Goal: Find specific page/section: Find specific page/section

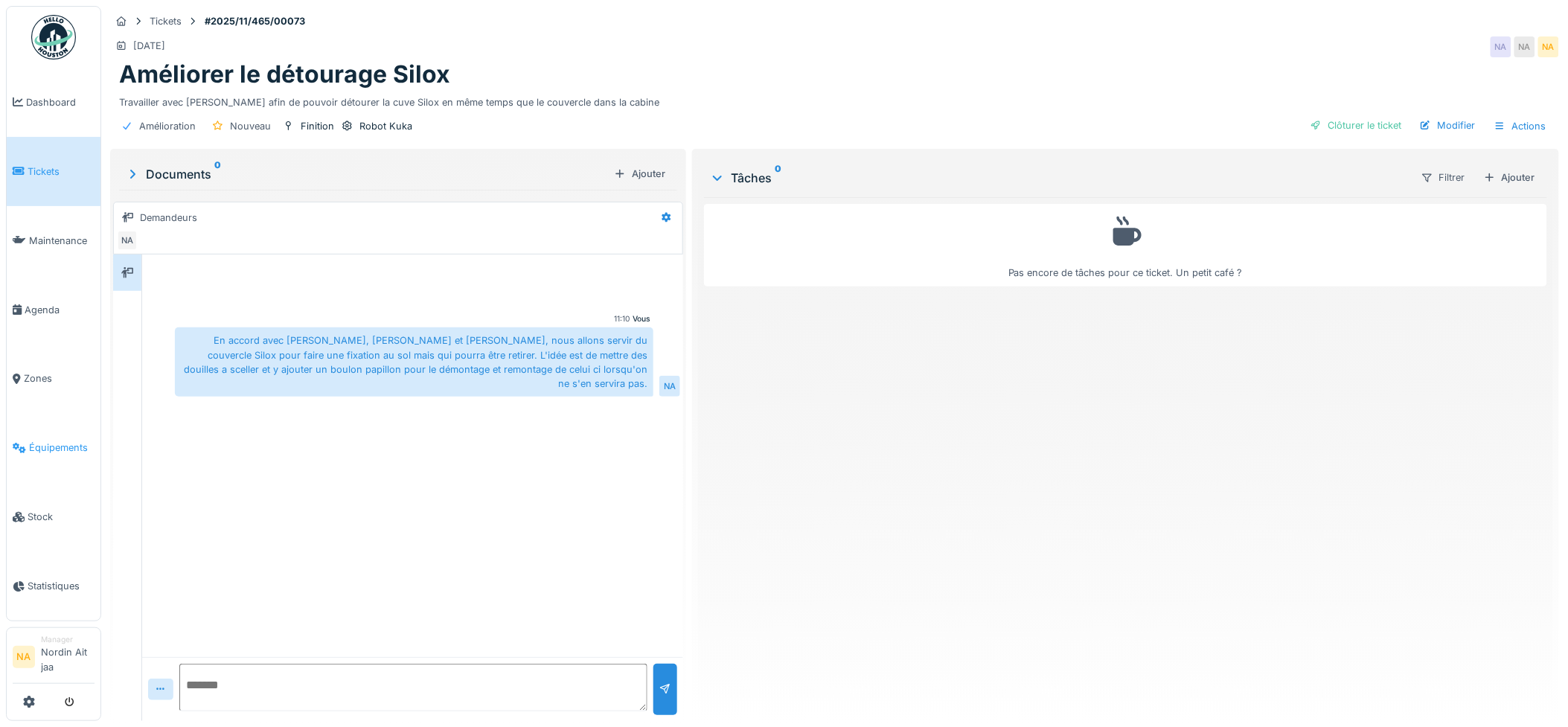
click at [49, 444] on span "Équipements" at bounding box center [62, 447] width 66 height 14
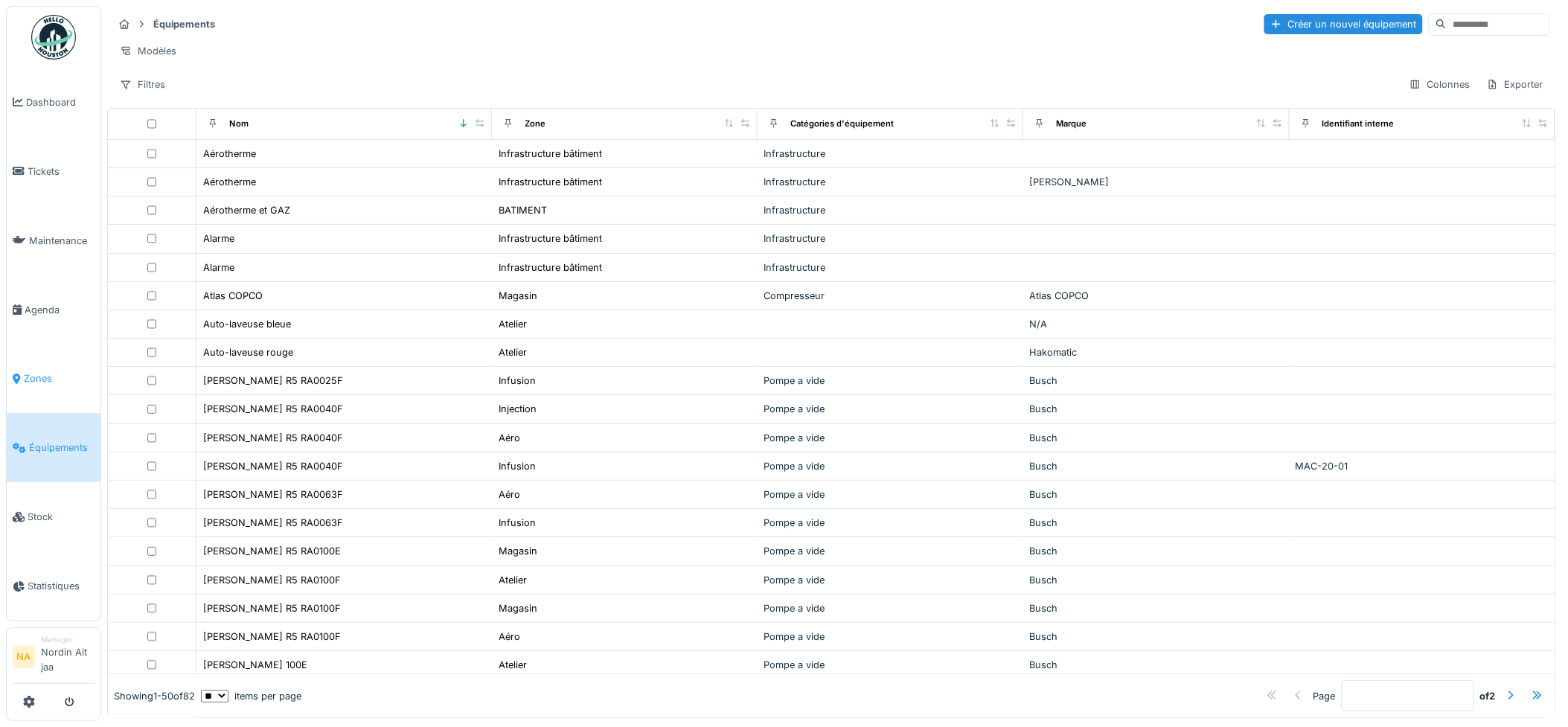
click at [57, 395] on link "Zones" at bounding box center [53, 379] width 94 height 69
